Goal: Transaction & Acquisition: Purchase product/service

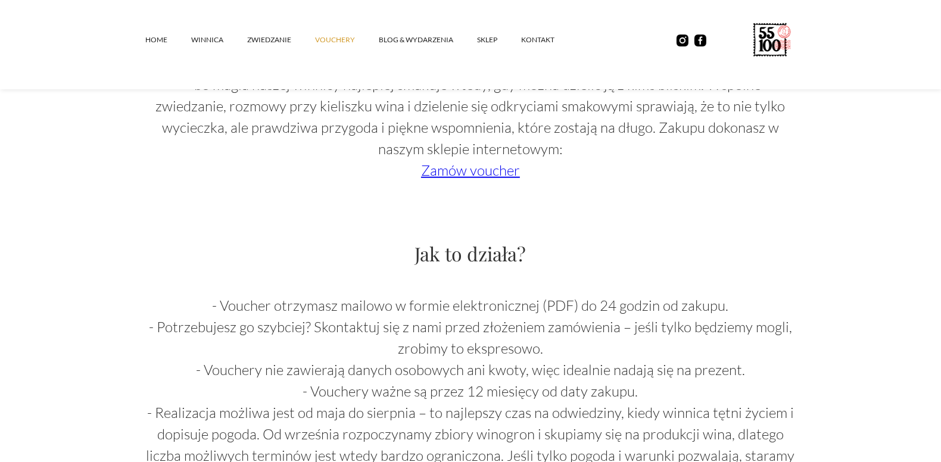
scroll to position [833, 0]
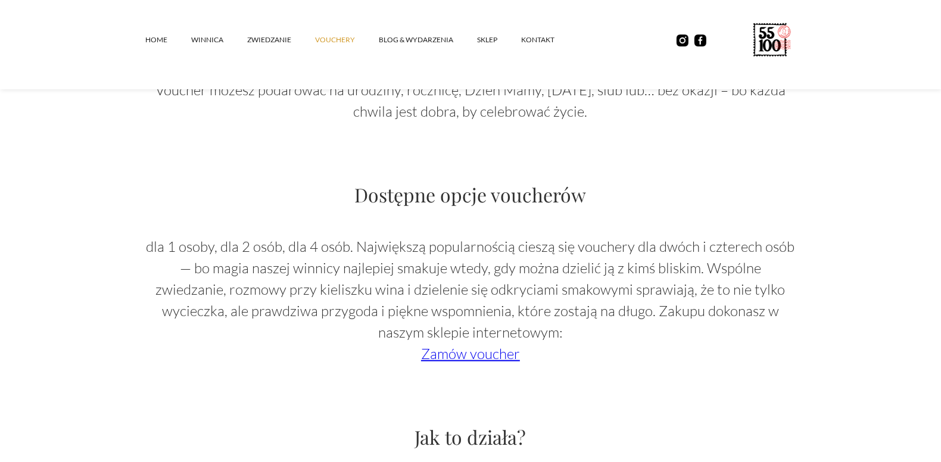
click at [483, 353] on link "Zamów voucher" at bounding box center [470, 354] width 99 height 18
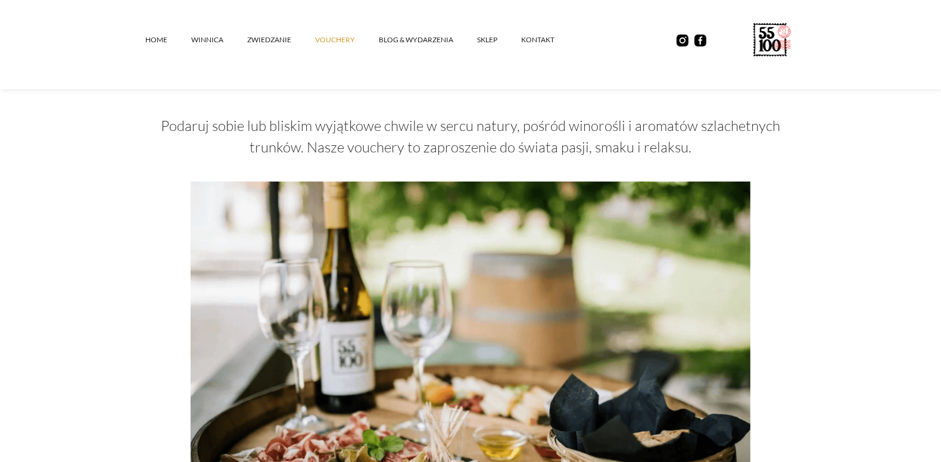
scroll to position [60, 0]
